Goal: Information Seeking & Learning: Learn about a topic

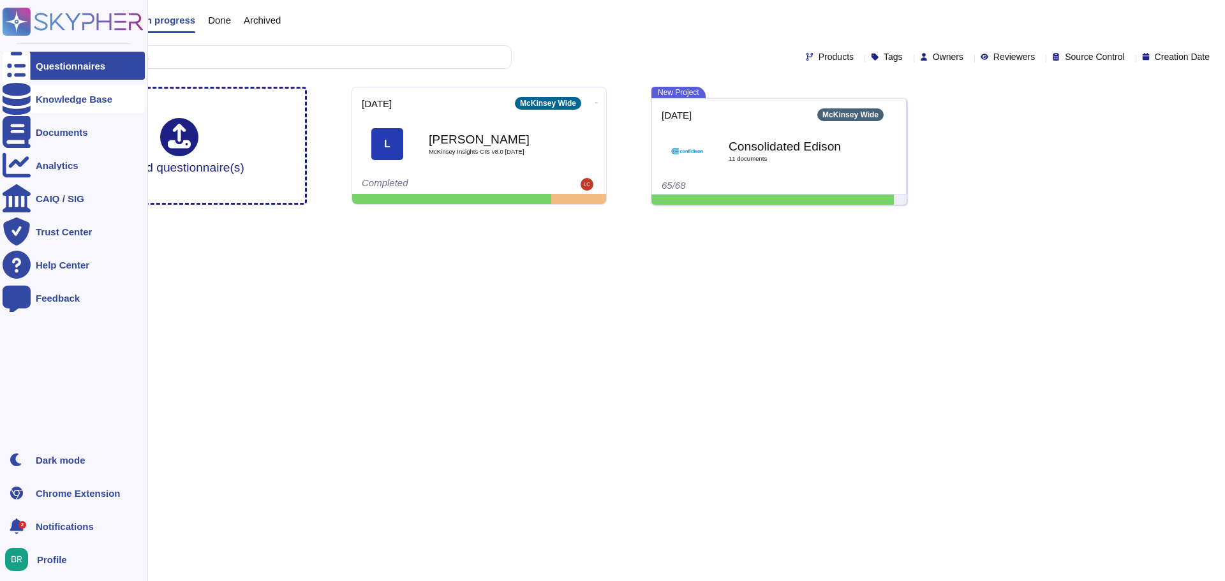
click at [60, 98] on div "Knowledge Base" at bounding box center [74, 99] width 77 height 10
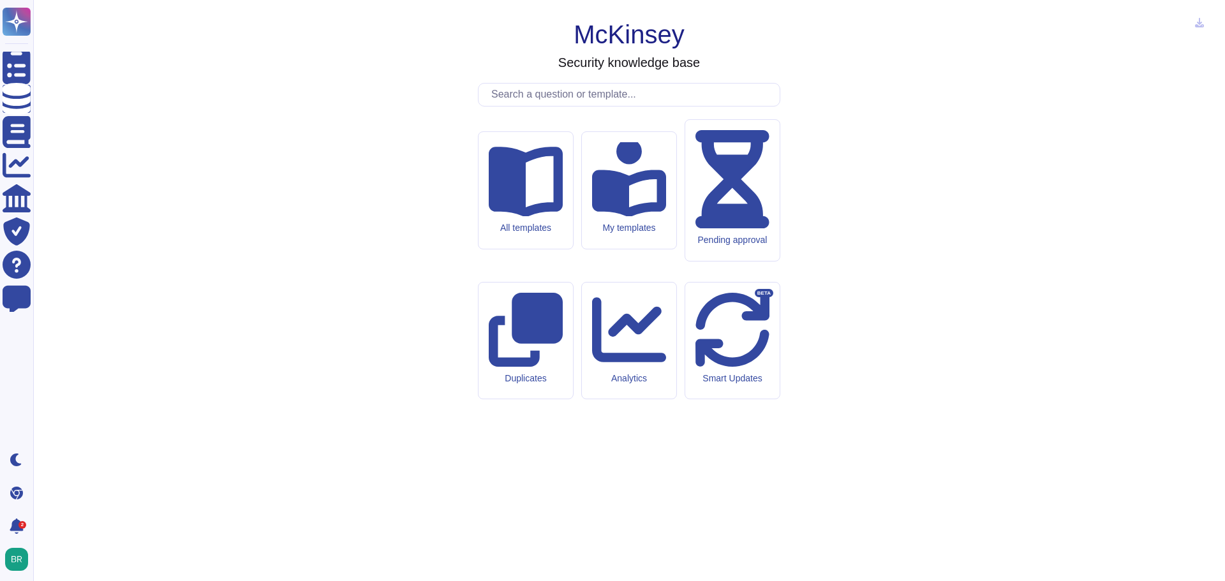
click at [599, 106] on input "text" at bounding box center [632, 95] width 295 height 22
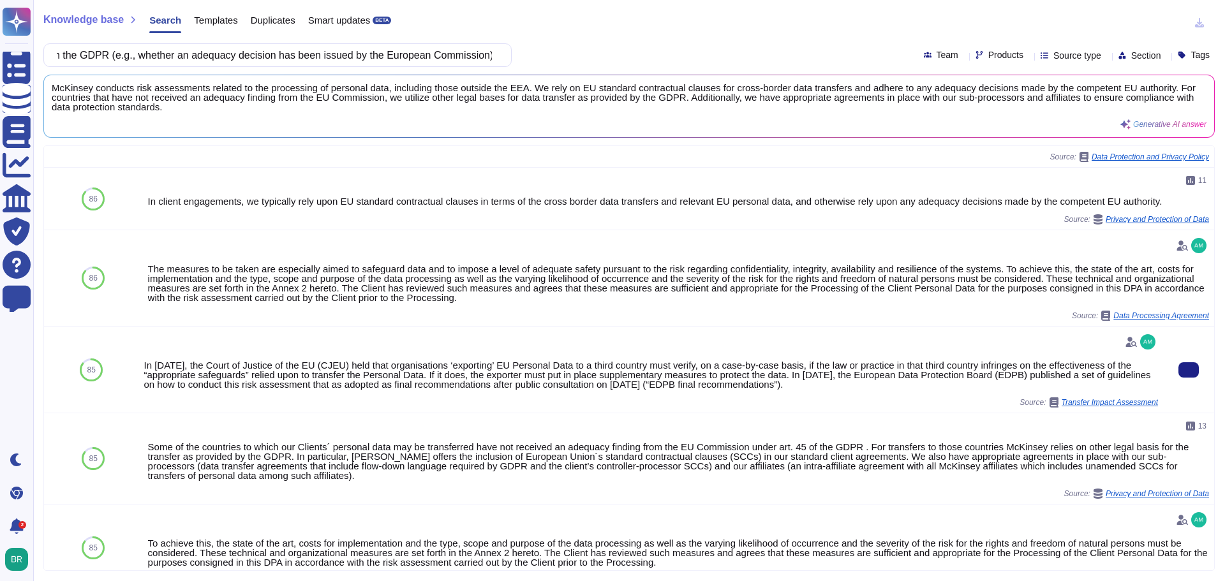
scroll to position [447, 0]
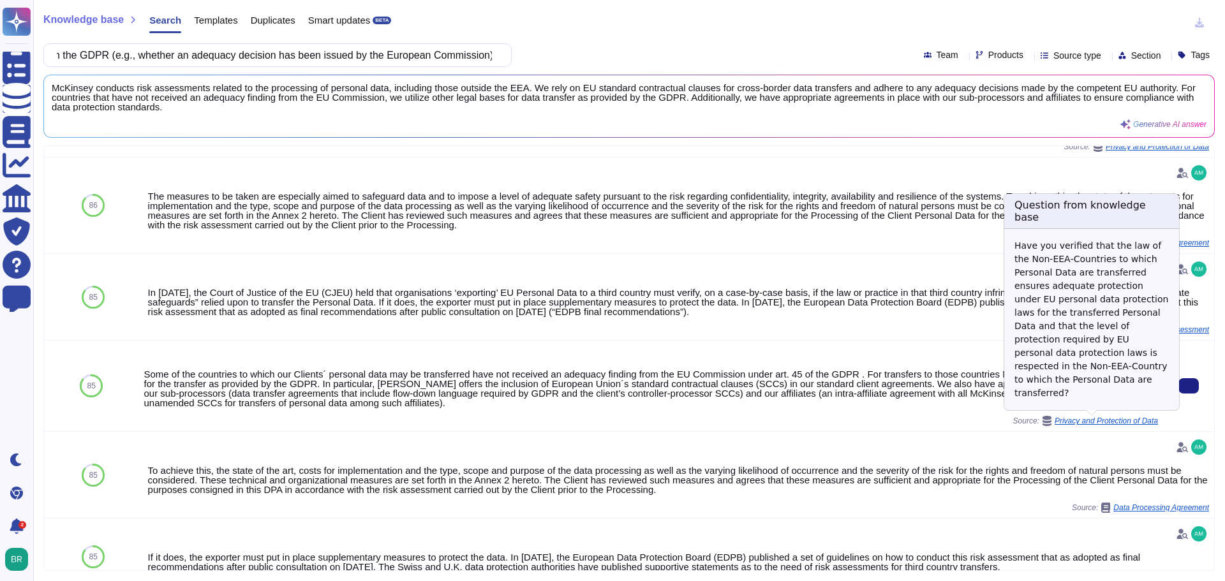
click at [1095, 417] on span "Privacy and Protection of Data" at bounding box center [1106, 421] width 103 height 8
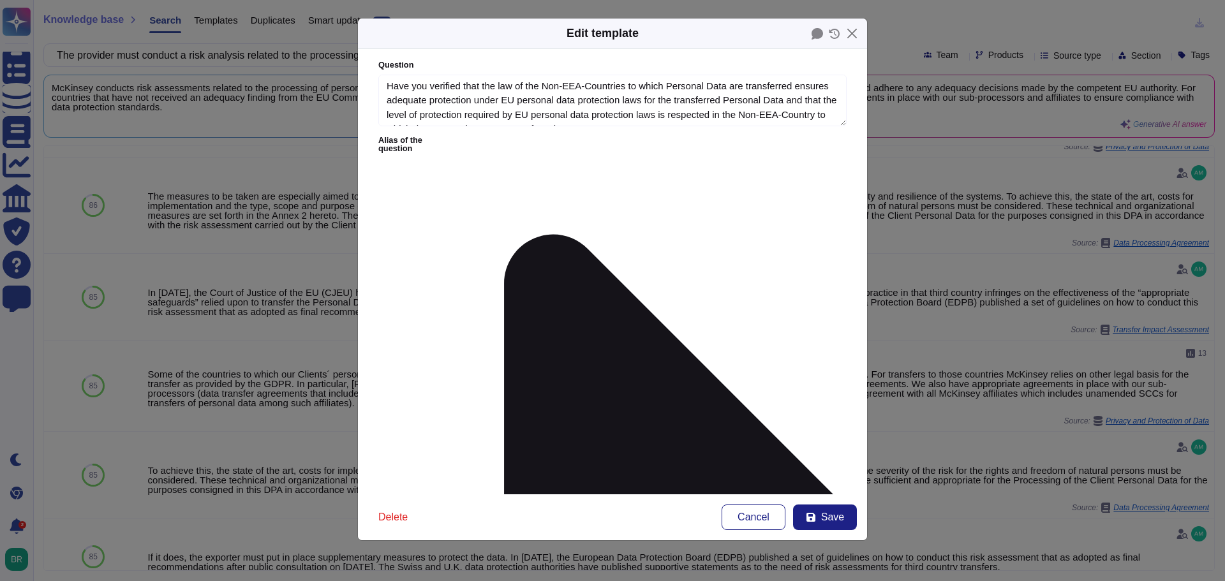
type textarea "Have you verified that the law of the Non‐EEA‐Countries to which Personal Data …"
type textarea "Some of the countries to which our Clients´ personal data may be transferred ha…"
drag, startPoint x: 750, startPoint y: 521, endPoint x: 731, endPoint y: 524, distance: 18.7
click at [747, 526] on button "Cancel" at bounding box center [754, 518] width 64 height 26
